Goal: Task Accomplishment & Management: Manage account settings

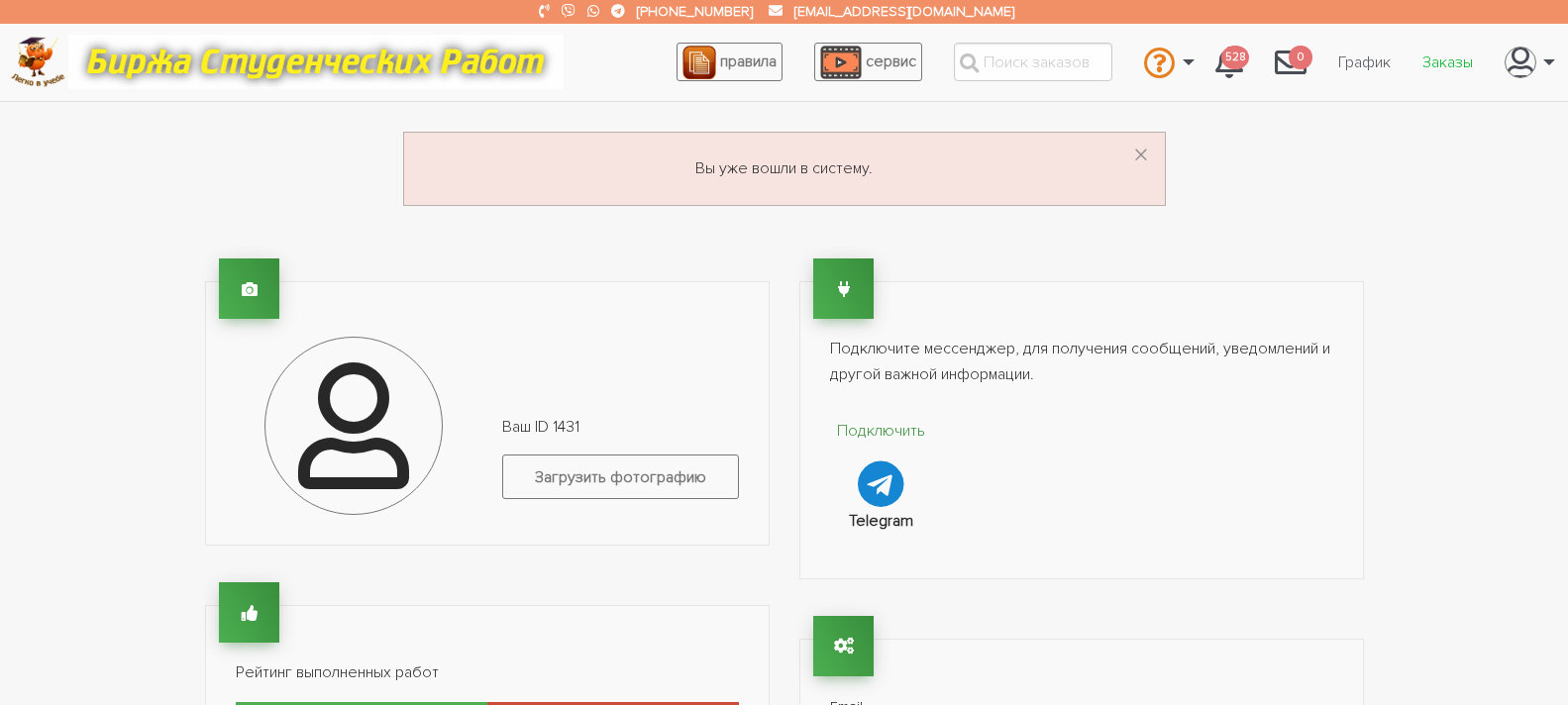
click at [1456, 66] on link "Заказы" at bounding box center [1448, 63] width 83 height 38
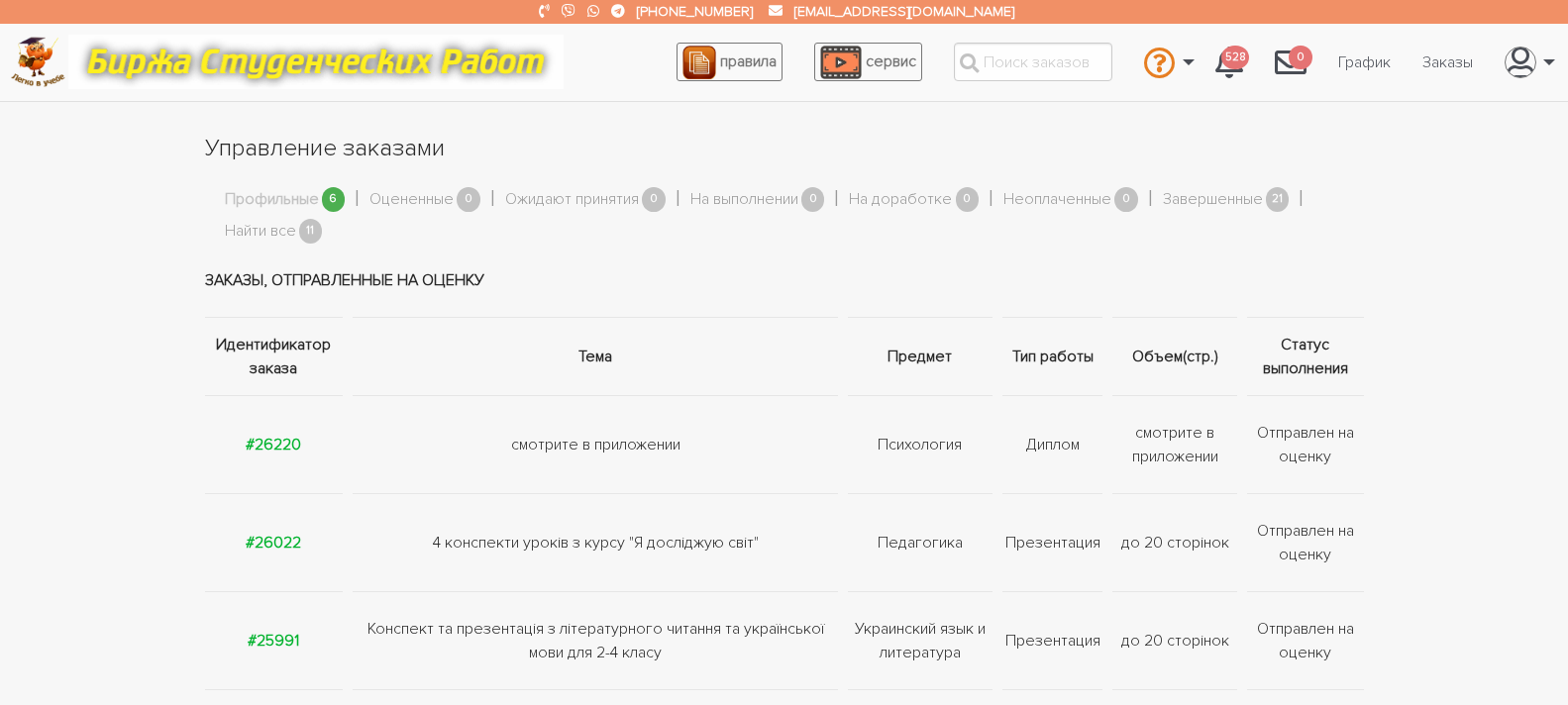
click at [292, 200] on link "Профильные" at bounding box center [272, 200] width 95 height 26
click at [279, 231] on link "Найти все" at bounding box center [261, 232] width 72 height 26
